Goal: Task Accomplishment & Management: Manage account settings

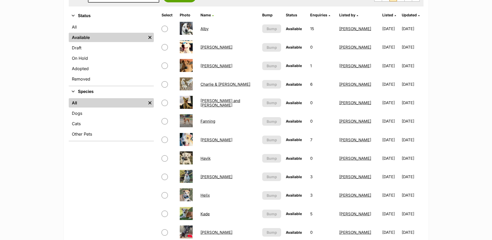
scroll to position [208, 0]
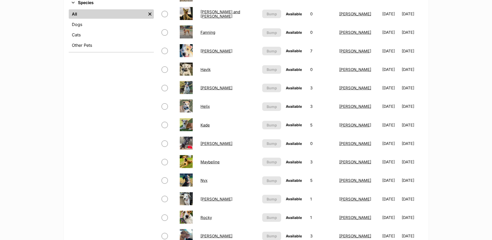
click at [209, 69] on link "Havik" at bounding box center [206, 69] width 10 height 5
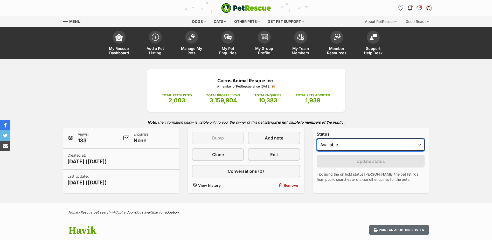
click at [348, 142] on select "Draft Available On hold Adopted" at bounding box center [371, 144] width 108 height 12
select select "rehomed"
click at [317, 138] on select "Draft Available On hold Adopted" at bounding box center [371, 144] width 108 height 12
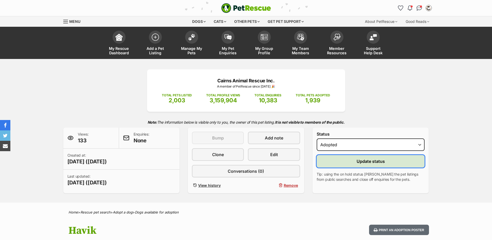
click at [341, 166] on button "Update status" at bounding box center [371, 161] width 108 height 12
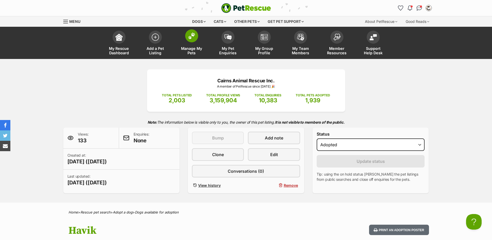
click at [191, 37] on img at bounding box center [191, 35] width 7 height 7
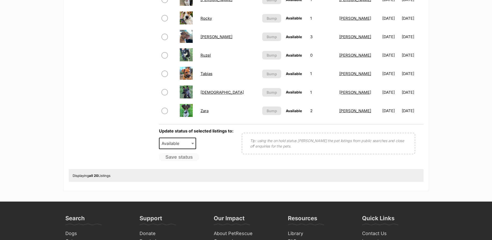
scroll to position [389, 0]
